Goal: Information Seeking & Learning: Check status

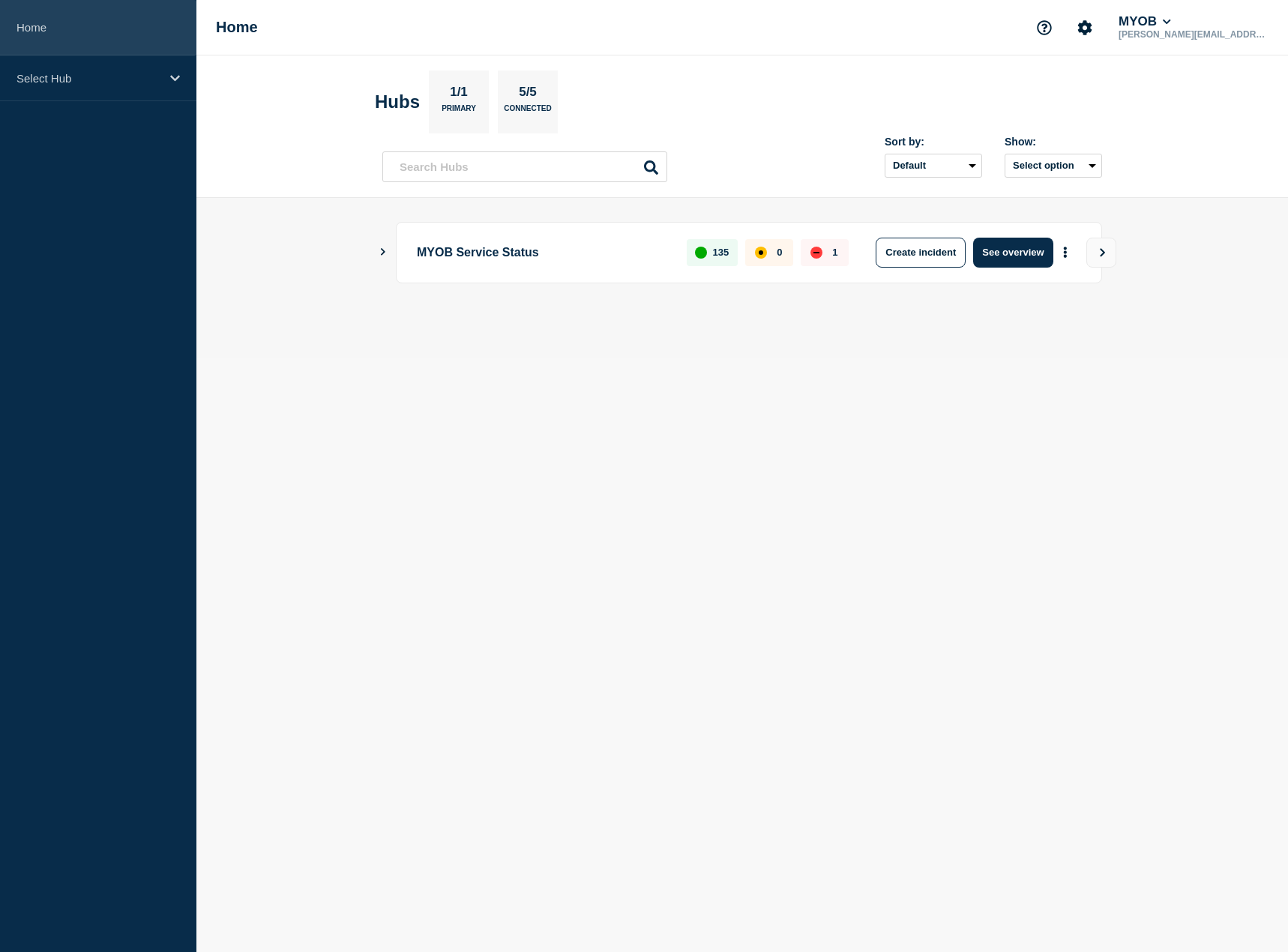
click at [105, 53] on link "Home" at bounding box center [98, 28] width 196 height 55
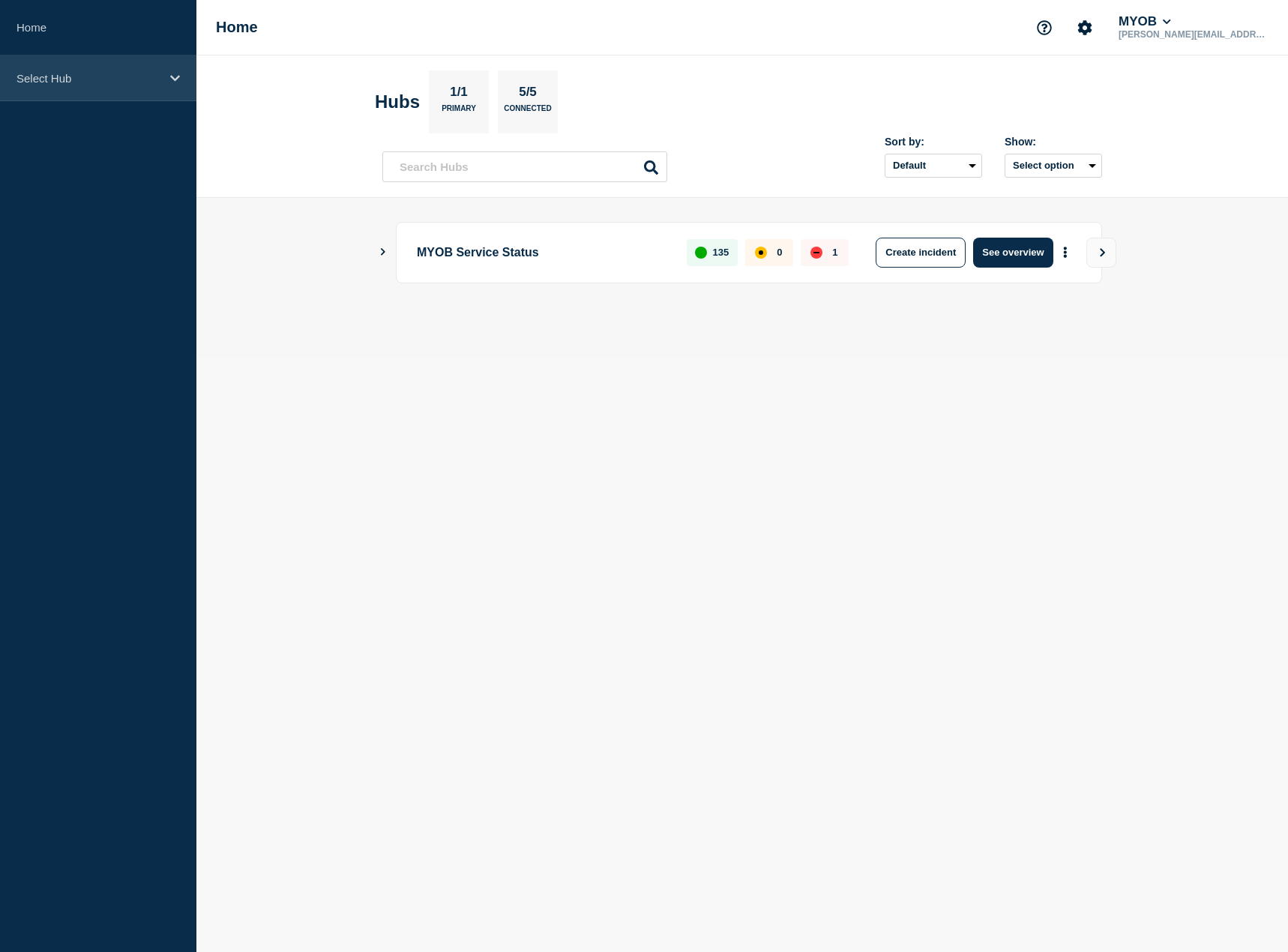
click at [103, 65] on div "Select Hub" at bounding box center [98, 78] width 196 height 46
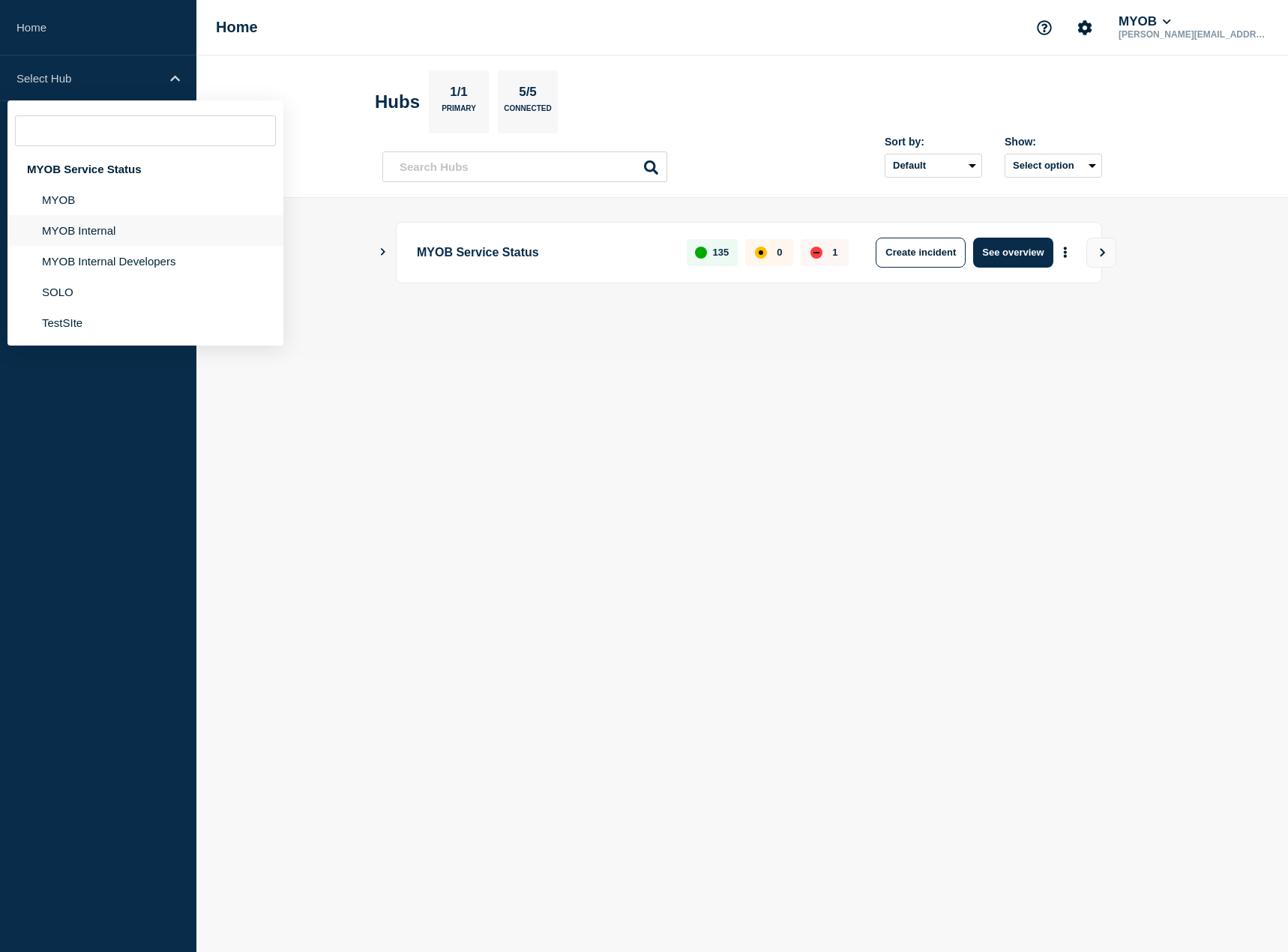
click at [68, 246] on li "MYOB Internal" at bounding box center [145, 261] width 276 height 31
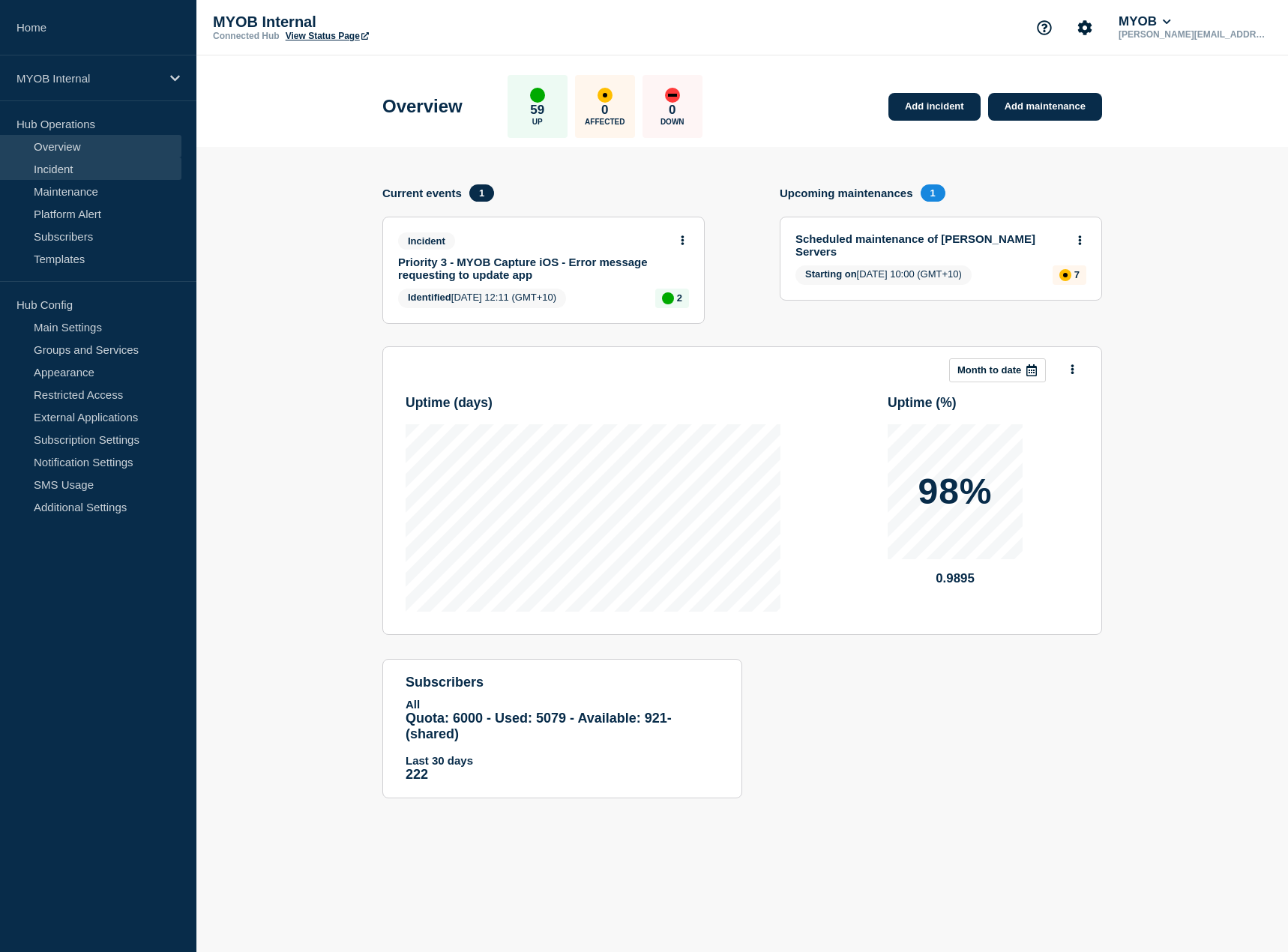
click at [109, 170] on link "Incident" at bounding box center [91, 169] width 182 height 23
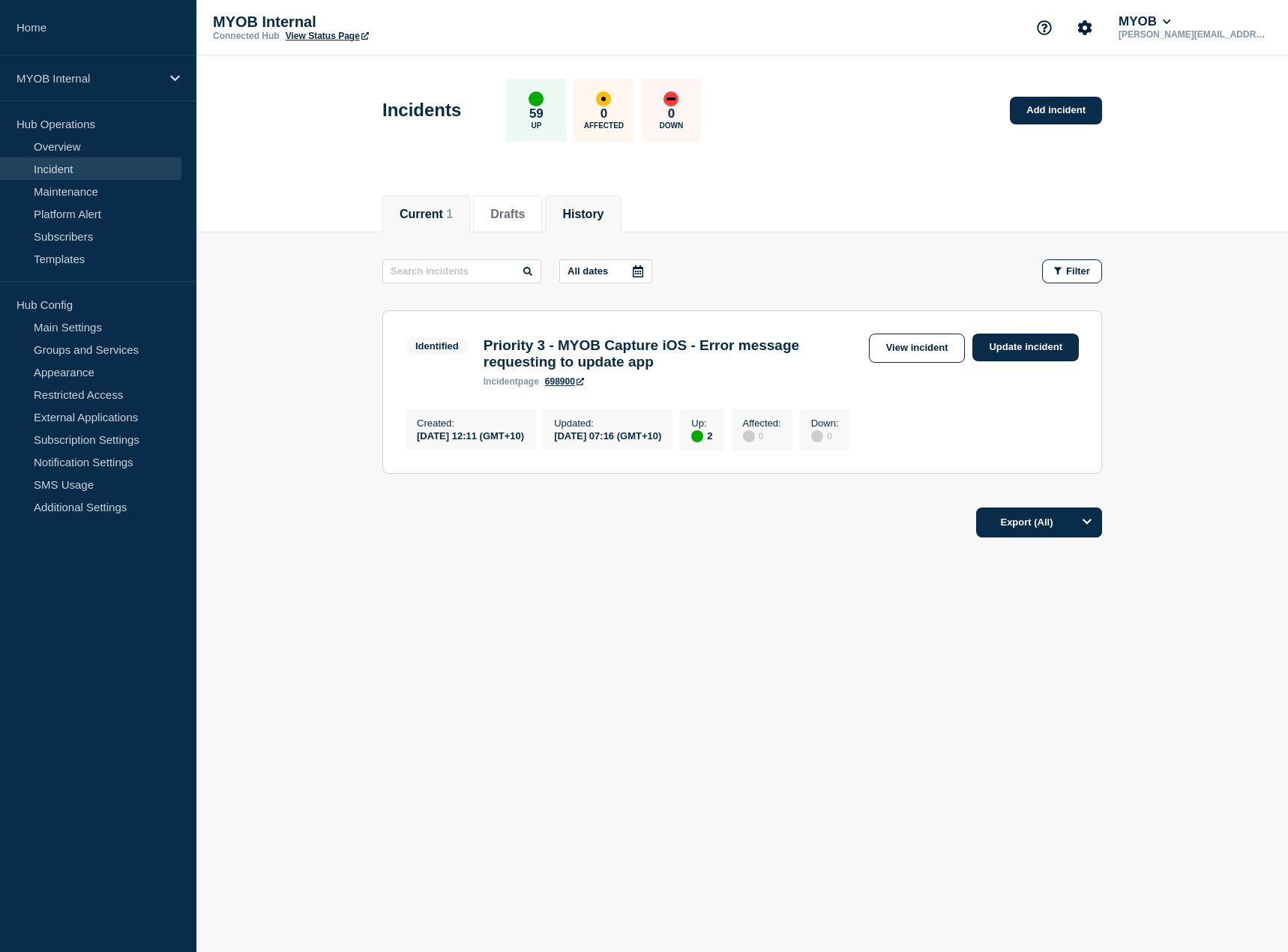
click at [585, 208] on button "History" at bounding box center [583, 215] width 42 height 14
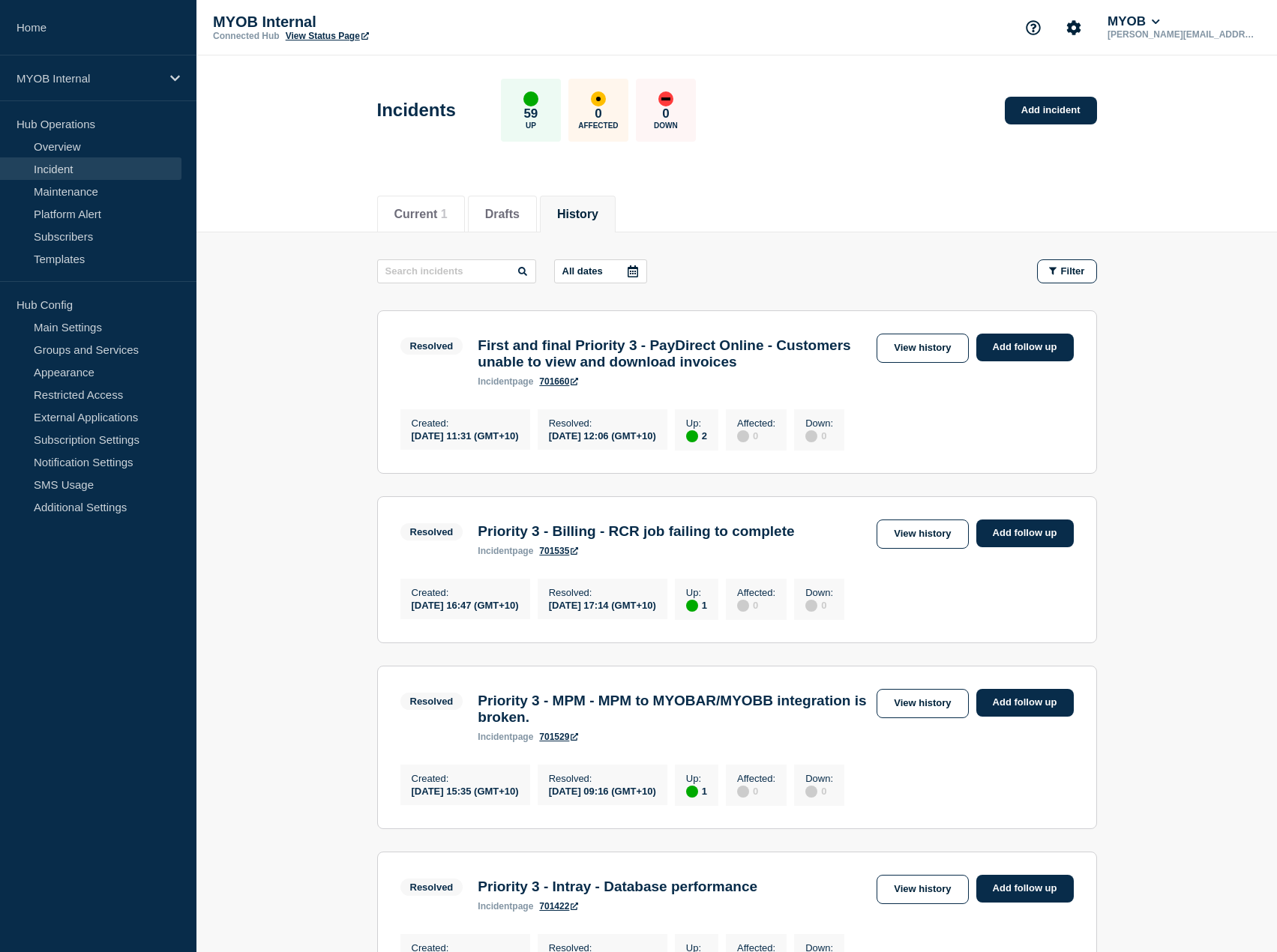
click at [576, 385] on icon at bounding box center [574, 381] width 8 height 8
